Goal: Information Seeking & Learning: Check status

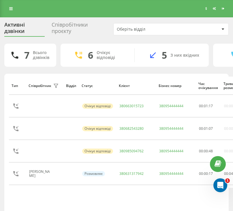
click at [55, 23] on div "Співробітники проєкту" at bounding box center [79, 29] width 55 height 15
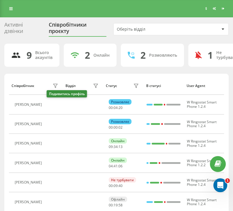
click at [50, 105] on icon at bounding box center [48, 104] width 5 height 5
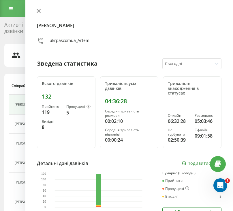
click at [40, 11] on icon at bounding box center [39, 11] width 4 height 4
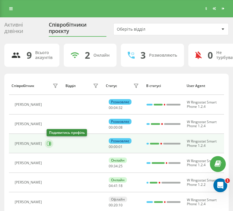
click at [50, 143] on icon at bounding box center [49, 143] width 5 height 5
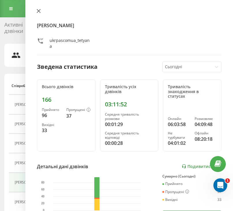
click at [39, 12] on icon at bounding box center [39, 11] width 4 height 4
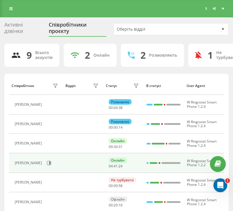
scroll to position [29, 0]
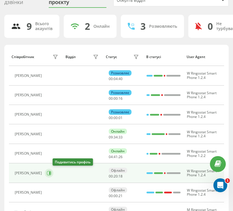
click at [53, 170] on button at bounding box center [49, 173] width 9 height 9
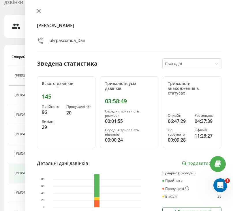
click at [39, 12] on icon at bounding box center [39, 11] width 4 height 4
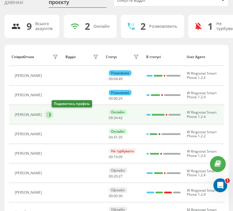
click at [53, 116] on button at bounding box center [49, 114] width 9 height 9
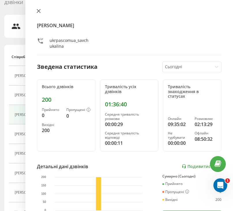
click at [38, 10] on icon at bounding box center [39, 11] width 4 height 4
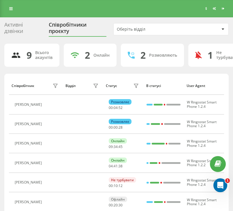
drag, startPoint x: 19, startPoint y: 25, endPoint x: 23, endPoint y: 21, distance: 4.7
click at [19, 25] on div "Активні дзвінки" at bounding box center [23, 29] width 38 height 15
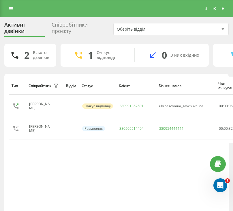
click at [2, 16] on div "Реферальна програма Налаштування профілю Вихід" at bounding box center [116, 8] width 233 height 17
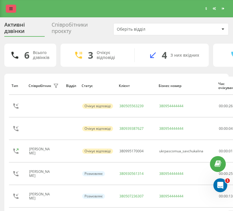
click at [14, 8] on link at bounding box center [11, 9] width 10 height 8
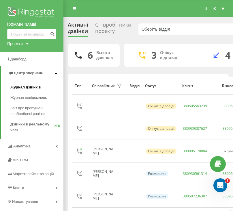
click at [37, 88] on span "Журнал дзвінків" at bounding box center [25, 87] width 31 height 6
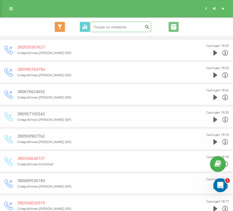
click at [125, 26] on input at bounding box center [120, 27] width 61 height 10
paste input "380995170004"
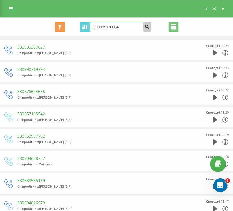
type input "380995170004"
click at [145, 29] on button "submit" at bounding box center [148, 27] width 8 height 10
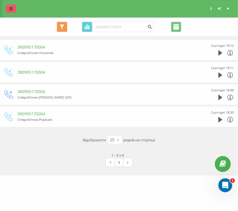
click at [14, 10] on link at bounding box center [11, 9] width 10 height 8
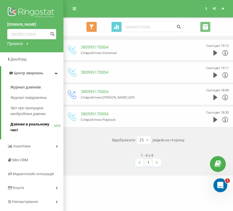
click at [40, 127] on span "Дзвінки в реальному часі" at bounding box center [32, 127] width 44 height 12
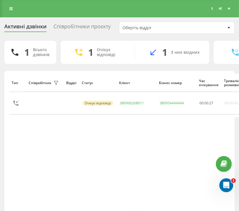
click at [72, 29] on div "Співробітники проєкту" at bounding box center [81, 27] width 57 height 9
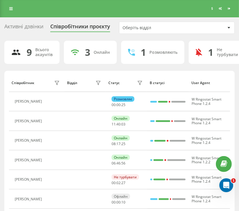
click at [12, 8] on icon at bounding box center [10, 9] width 3 height 4
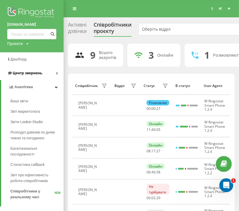
click at [31, 73] on span "Центр звернень" at bounding box center [27, 73] width 29 height 4
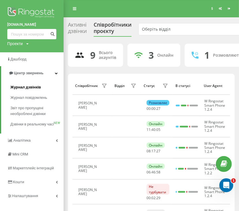
click at [30, 85] on span "Журнал дзвінків" at bounding box center [25, 87] width 31 height 6
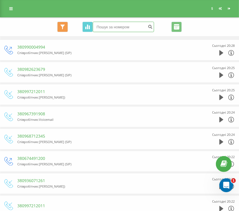
click at [126, 25] on input at bounding box center [123, 27] width 61 height 10
type input "380988354173"
click at [146, 25] on button "submit" at bounding box center [150, 27] width 8 height 10
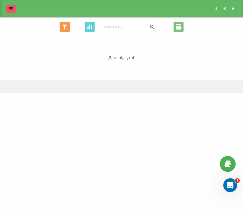
click at [10, 10] on icon at bounding box center [10, 9] width 3 height 4
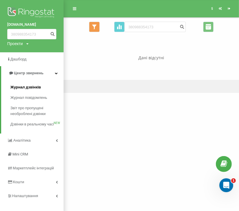
click at [32, 92] on link "Журнал дзвінків" at bounding box center [36, 87] width 53 height 10
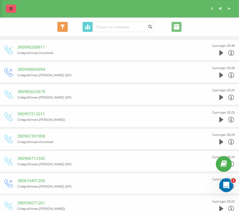
click at [9, 9] on icon at bounding box center [10, 9] width 3 height 4
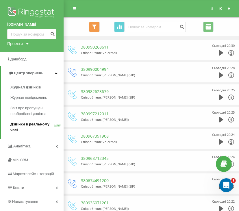
click at [38, 126] on span "Дзвінки в реальному часі" at bounding box center [32, 127] width 44 height 12
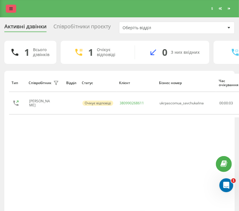
click at [8, 9] on link at bounding box center [11, 9] width 10 height 8
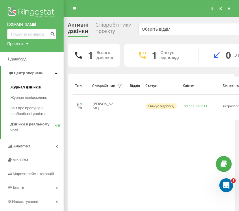
click at [32, 84] on link "Журнал дзвінків" at bounding box center [36, 87] width 53 height 10
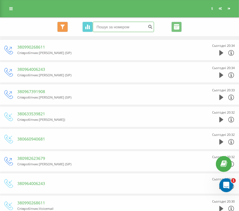
click at [114, 28] on input at bounding box center [123, 27] width 61 height 10
paste input "380660940681"
type input "380660940681"
click at [146, 27] on button "submit" at bounding box center [150, 27] width 8 height 10
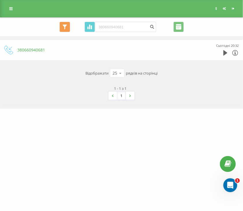
click at [9, 7] on icon at bounding box center [10, 9] width 3 height 4
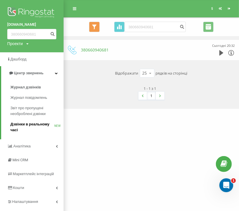
click at [37, 129] on span "Дзвінки в реальному часі" at bounding box center [32, 127] width 44 height 12
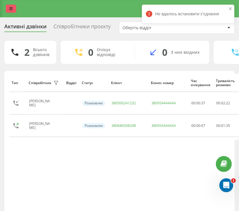
click at [10, 8] on icon at bounding box center [10, 9] width 3 height 4
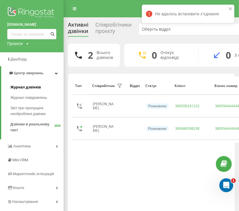
click at [31, 84] on link "Журнал дзвінків" at bounding box center [36, 87] width 53 height 10
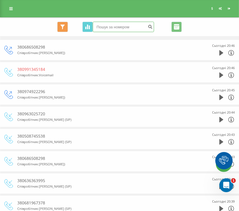
click at [120, 28] on input at bounding box center [123, 27] width 61 height 10
paste input "380991345184"
type input "380991345184"
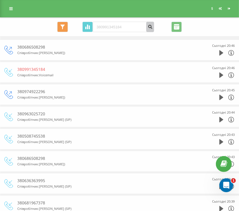
click at [150, 27] on icon "submit" at bounding box center [150, 25] width 5 height 3
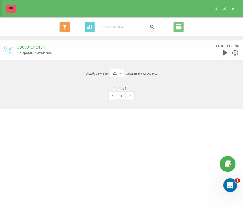
click at [10, 11] on link at bounding box center [11, 9] width 10 height 8
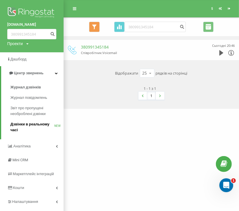
click at [24, 130] on span "Дзвінки в реальному часі" at bounding box center [32, 127] width 44 height 12
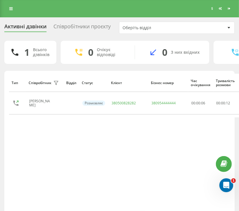
click at [91, 29] on div "Співробітники проєкту" at bounding box center [81, 27] width 57 height 9
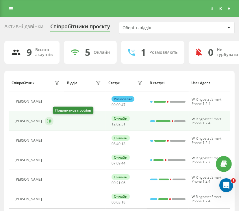
click at [51, 121] on icon at bounding box center [49, 121] width 5 height 5
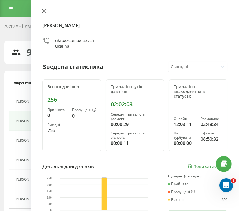
click at [45, 13] on icon at bounding box center [44, 11] width 4 height 4
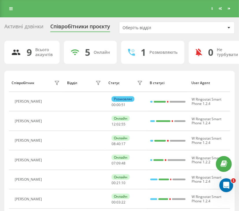
click at [10, 28] on div "Активні дзвінки" at bounding box center [23, 27] width 39 height 9
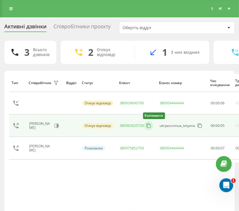
click at [149, 127] on icon at bounding box center [149, 126] width 6 height 6
